Goal: Information Seeking & Learning: Learn about a topic

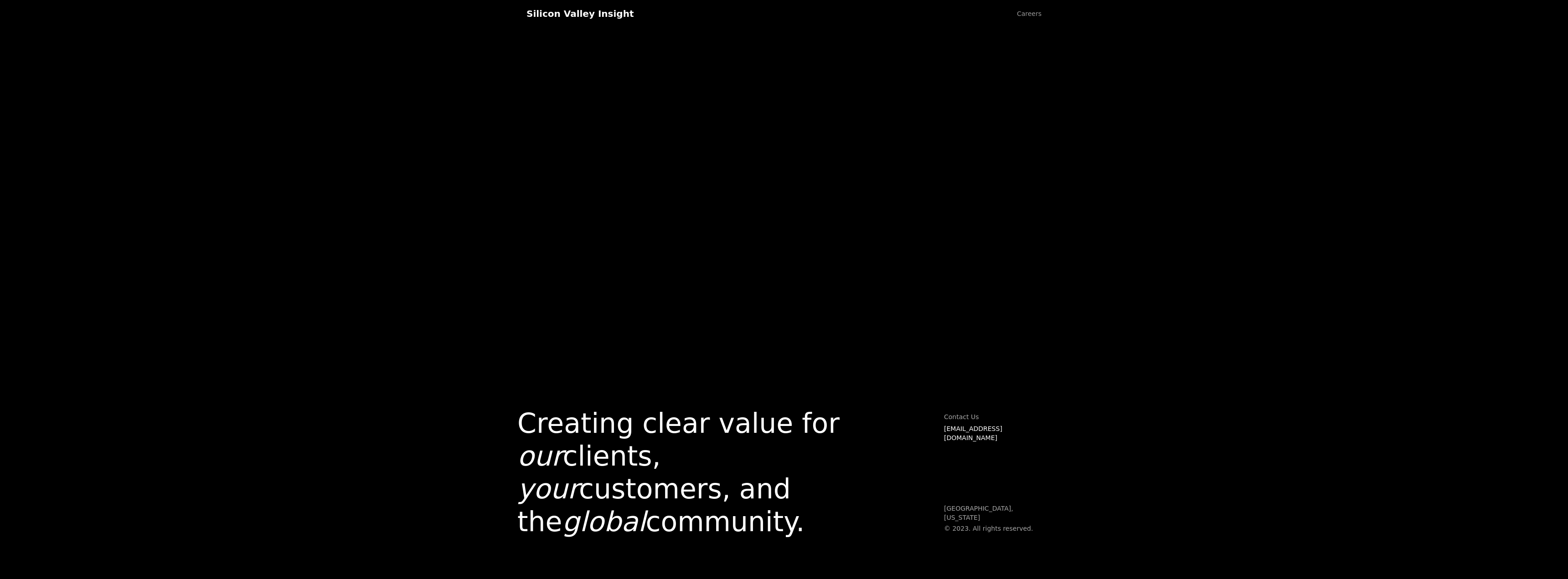
click at [688, 424] on h1 "Creating clear value for our clients, your customers, and the global community." at bounding box center [678, 472] width 322 height 131
click at [1028, 16] on link "Careers" at bounding box center [1029, 14] width 43 height 27
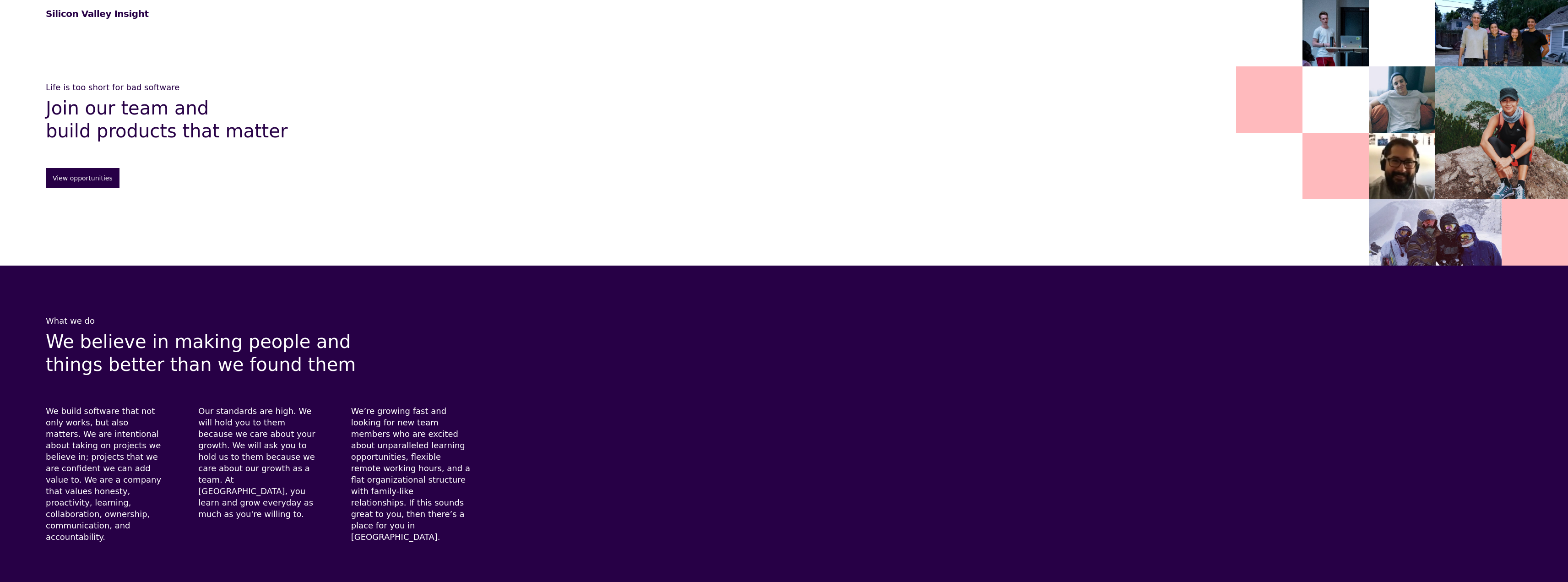
click at [90, 13] on h1 "Silicon Valley Insight" at bounding box center [97, 14] width 103 height 11
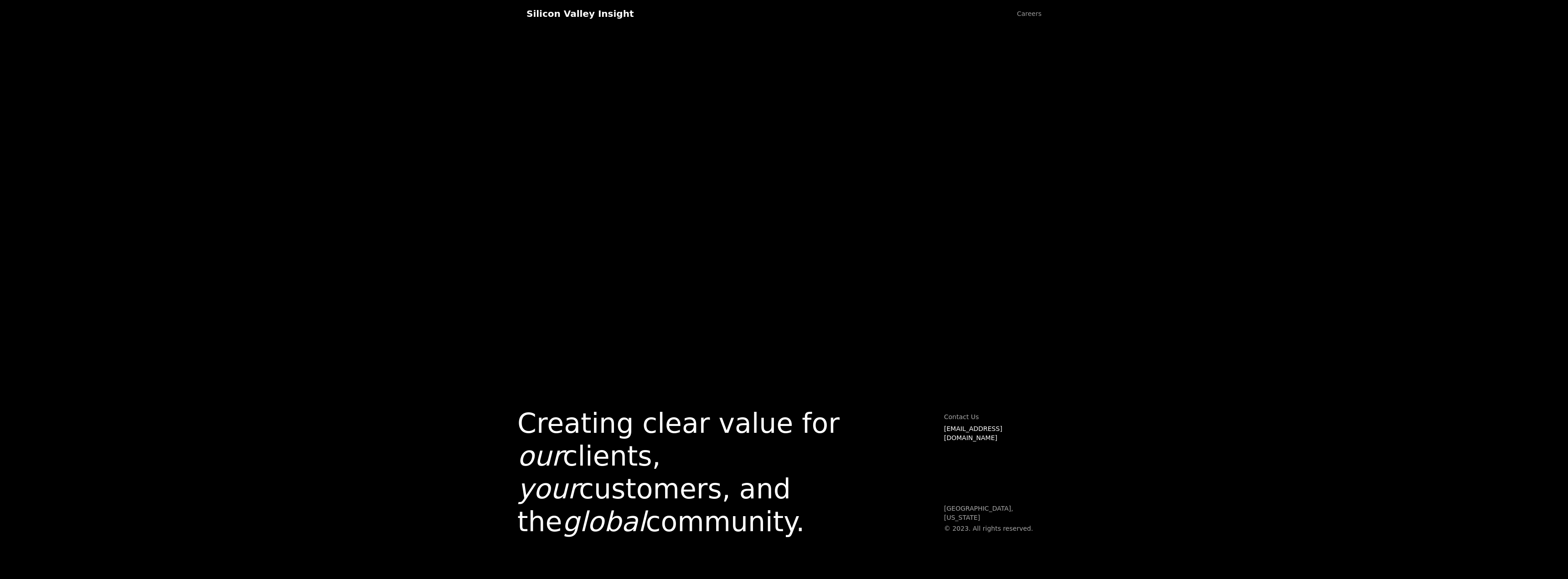
click at [609, 490] on h1 "Creating clear value for our clients, your customers, and the global community." at bounding box center [678, 472] width 322 height 131
click at [569, 532] on em "global" at bounding box center [604, 521] width 84 height 32
click at [955, 44] on div "Creating clear value for our clients, your customers, and the global community.…" at bounding box center [784, 289] width 1568 height 579
click at [685, 433] on h1 "Creating clear value for our clients, your customers, and the global community." at bounding box center [678, 472] width 322 height 131
click at [613, 474] on h1 "Creating clear value for our clients, your customers, and the global community." at bounding box center [678, 472] width 322 height 131
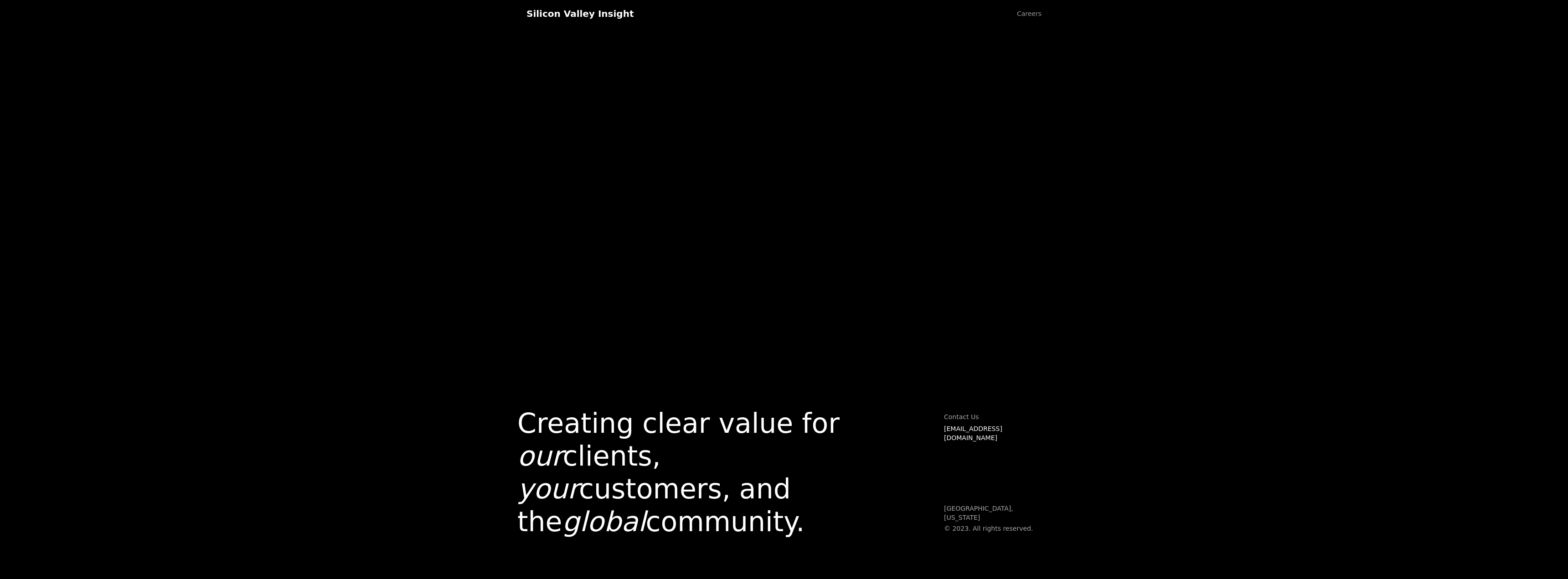
click at [884, 224] on div "Creating clear value for our clients, your customers, and the global community.…" at bounding box center [784, 331] width 533 height 497
click at [1034, 20] on link "Careers" at bounding box center [1029, 14] width 43 height 27
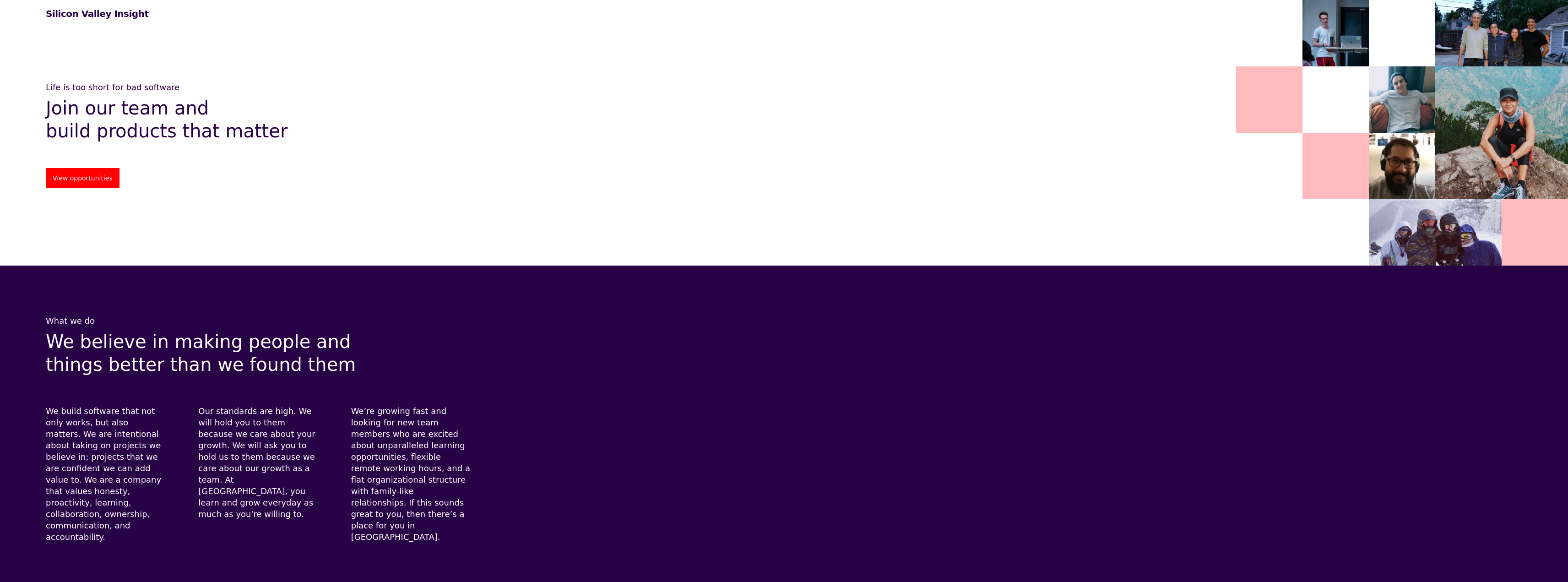
click at [86, 169] on link "View opportunities" at bounding box center [83, 178] width 74 height 20
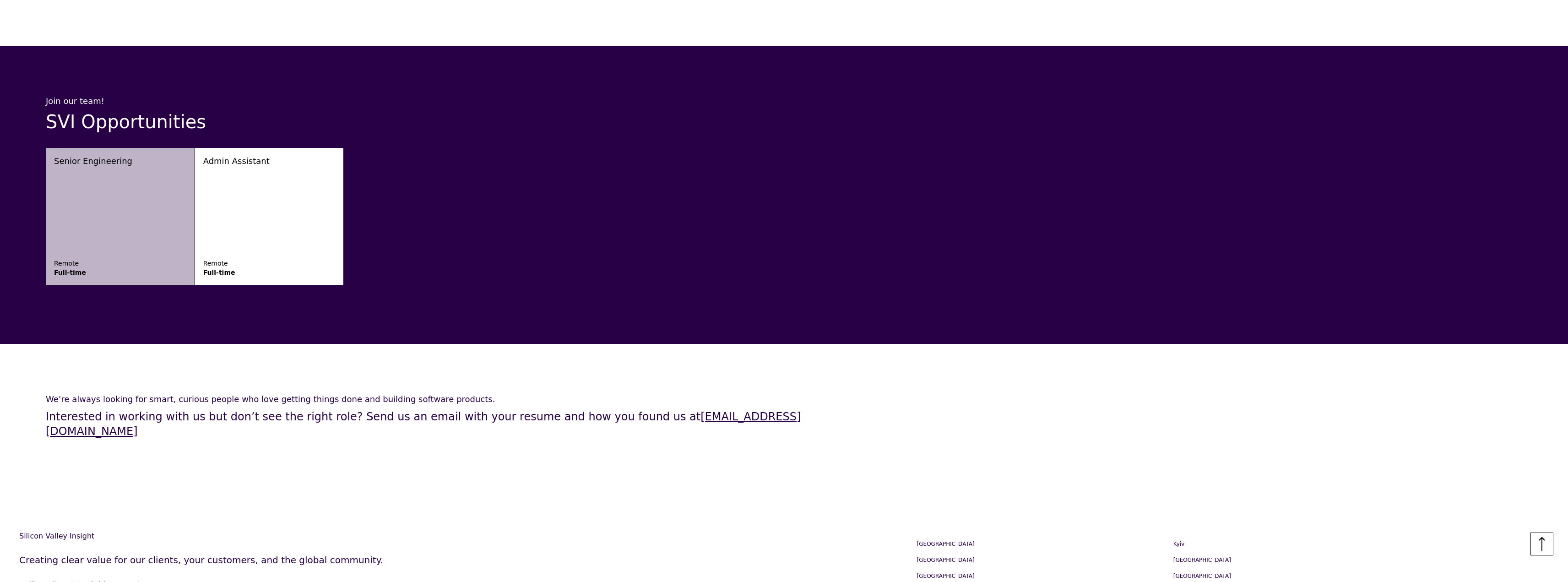
scroll to position [1425, 0]
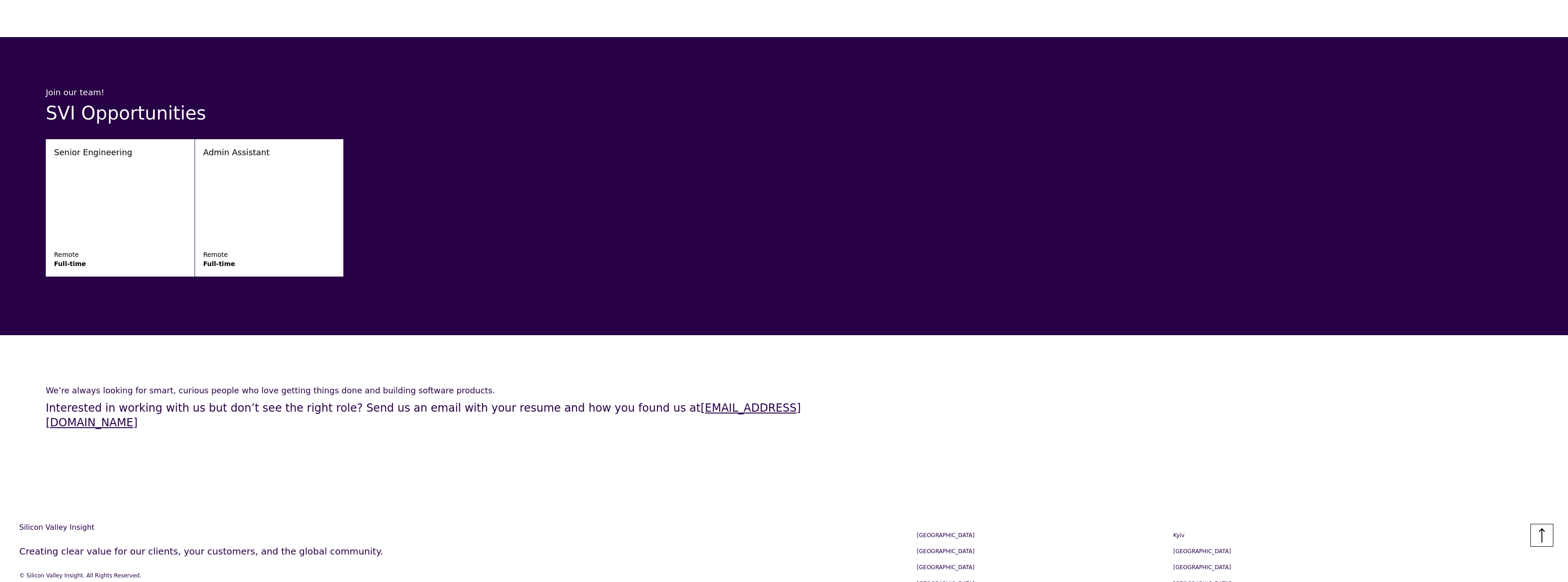
click at [1173, 524] on div "Kyiv Bangkok Manila Auckland" at bounding box center [1297, 572] width 256 height 96
click at [1184, 564] on p "[GEOGRAPHIC_DATA]" at bounding box center [1297, 568] width 248 height 9
click at [1184, 532] on div "Kyiv Bangkok Manila Auckland" at bounding box center [1297, 572] width 256 height 96
click at [1181, 547] on p "[GEOGRAPHIC_DATA]" at bounding box center [1297, 551] width 248 height 9
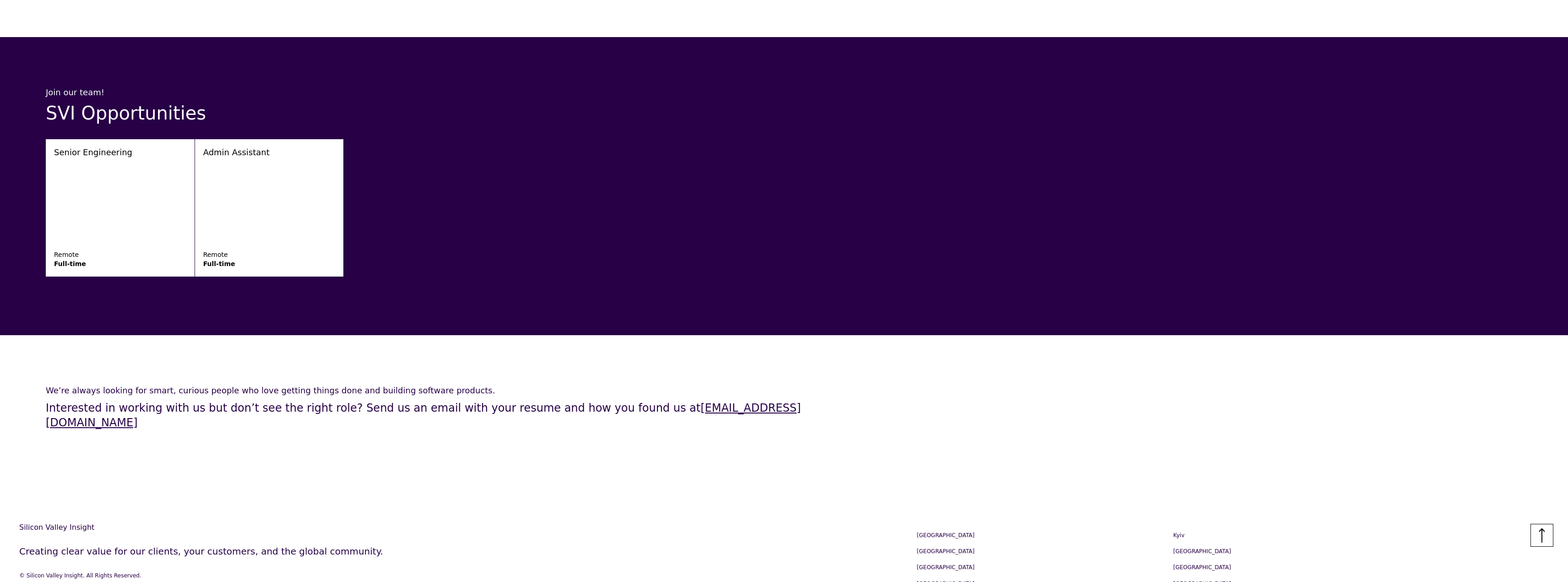
click at [918, 524] on div "Palo Alto Los Angeles Seattle Boston Berlin Genoa" at bounding box center [1040, 572] width 256 height 96
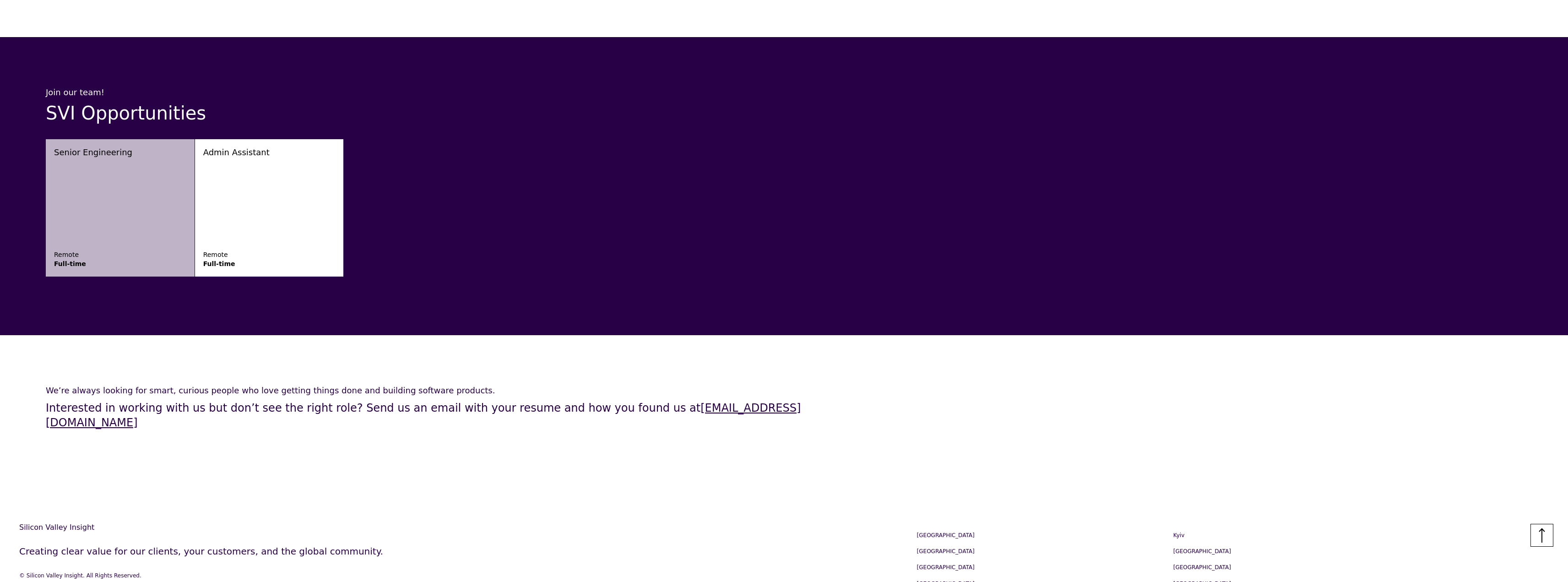
click at [141, 191] on link "Senior Engineering Remote Full-time" at bounding box center [120, 208] width 149 height 137
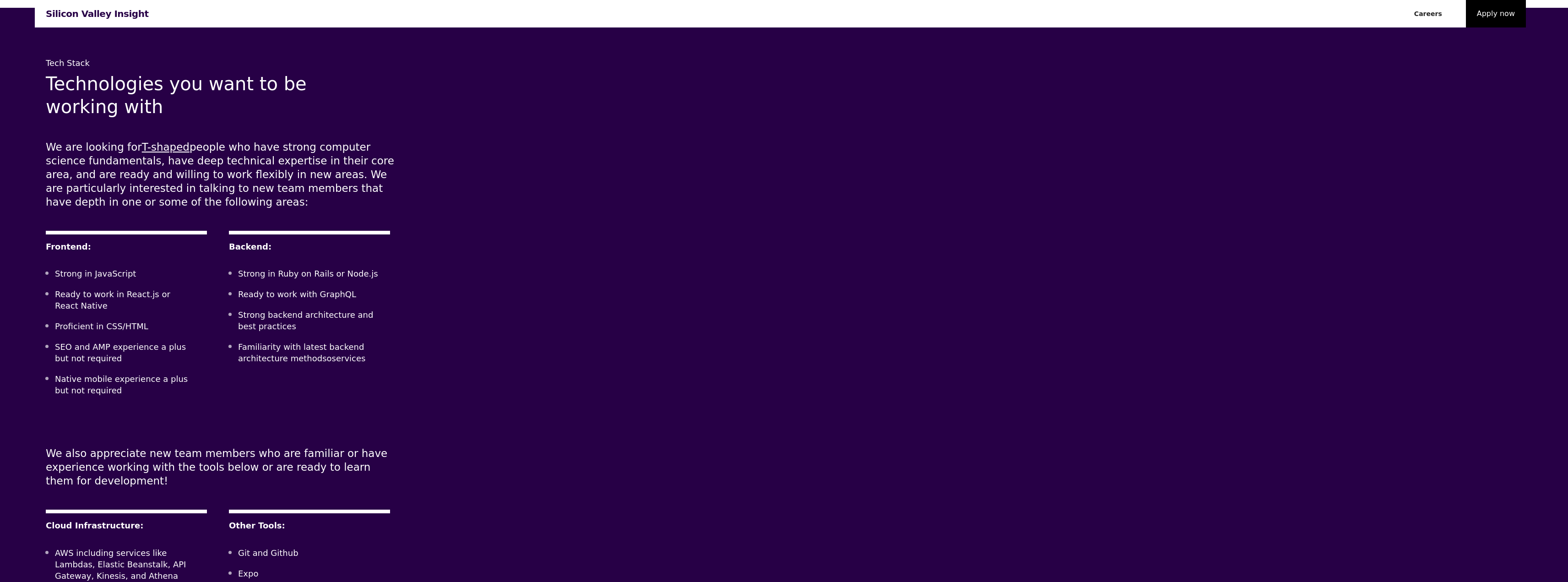
scroll to position [1236, 0]
